Goal: Transaction & Acquisition: Obtain resource

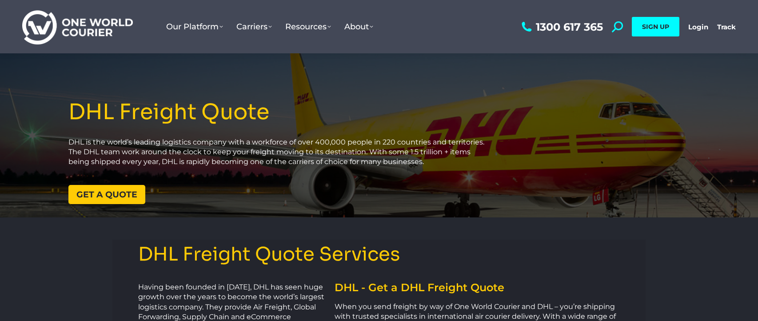
click at [117, 195] on span "Get a quote" at bounding box center [106, 194] width 61 height 8
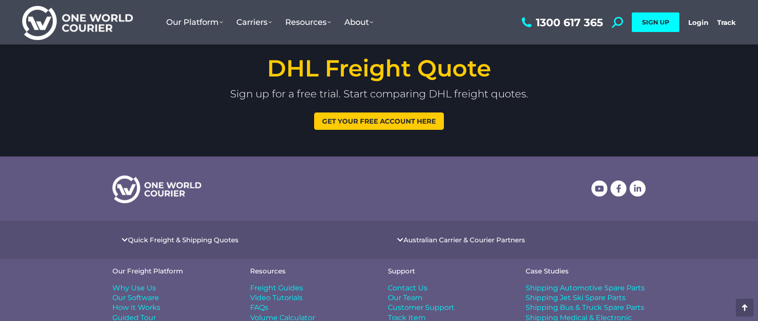
scroll to position [1130, 0]
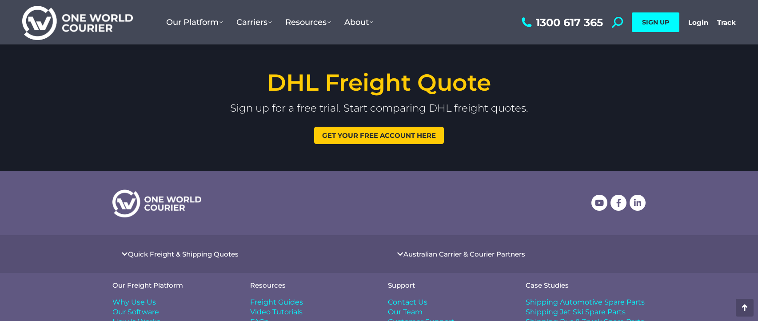
click at [386, 139] on span "Get your free account here" at bounding box center [379, 135] width 114 height 7
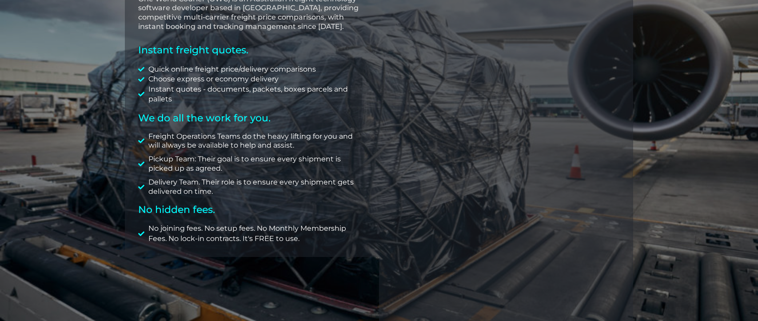
scroll to position [170, 0]
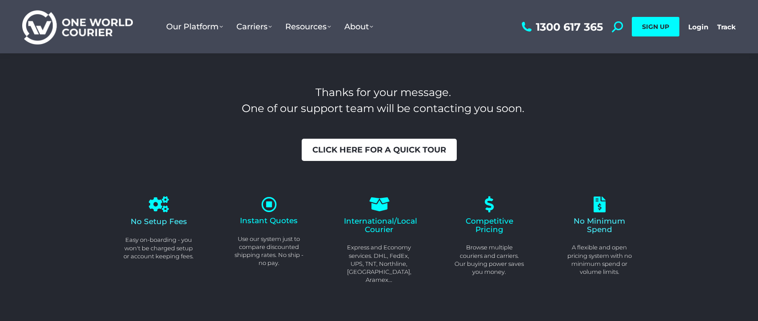
click at [359, 149] on span "Click here for a quick tour" at bounding box center [379, 150] width 134 height 8
